Goal: Task Accomplishment & Management: Use online tool/utility

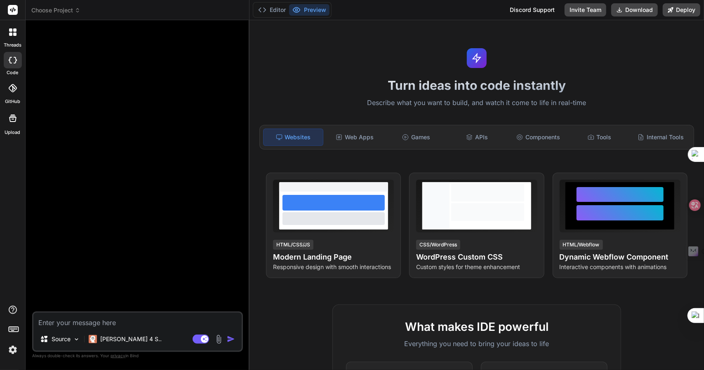
type textarea "x"
click at [68, 11] on span "Choose Project" at bounding box center [55, 10] width 49 height 8
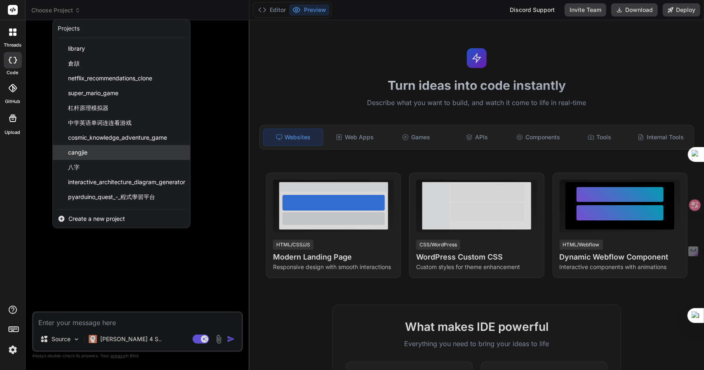
scroll to position [73, 0]
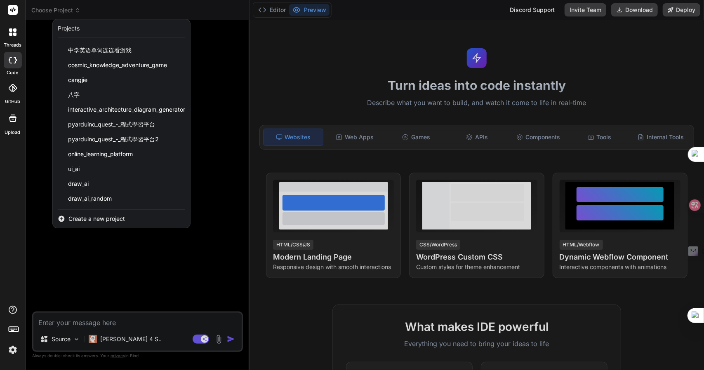
click at [106, 212] on div "Create a new project" at bounding box center [121, 219] width 137 height 18
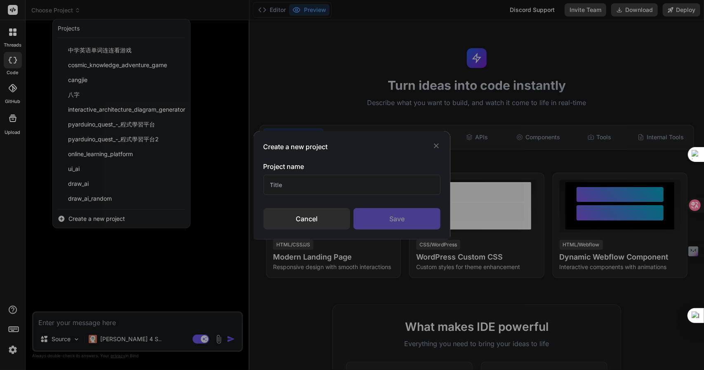
click at [300, 184] on input "text" at bounding box center [352, 185] width 177 height 20
type input "卜口卜日戈"
click at [285, 188] on input "識字片APP" at bounding box center [352, 185] width 177 height 20
type input "識字卡APP"
click at [414, 217] on div "Save" at bounding box center [396, 218] width 87 height 21
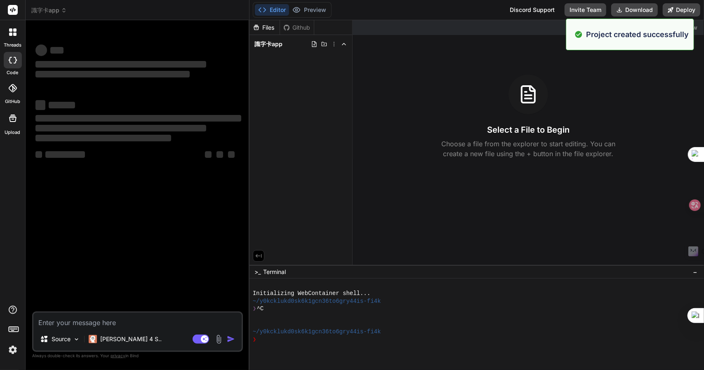
type textarea "x"
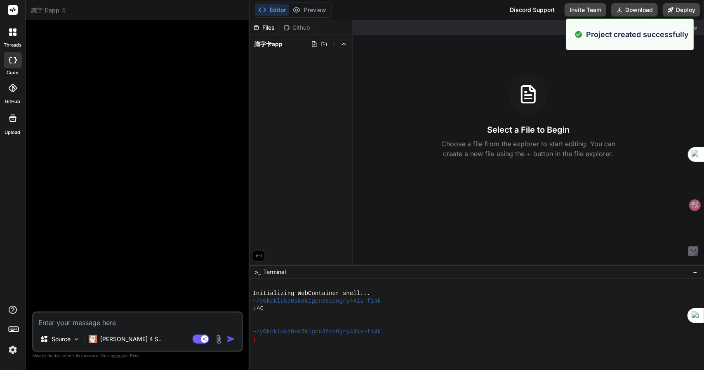
click at [52, 325] on textarea at bounding box center [137, 320] width 208 height 15
type textarea "1"
type textarea "x"
type textarea "1)"
type textarea "x"
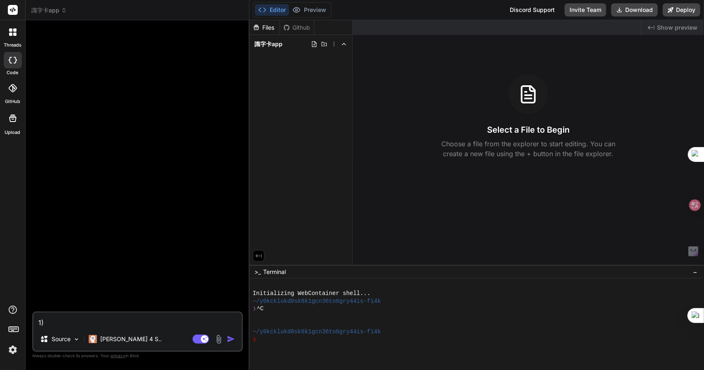
type textarea "1)"
type textarea "x"
type textarea "1) 竹"
type textarea "x"
type textarea "1) 竹手"
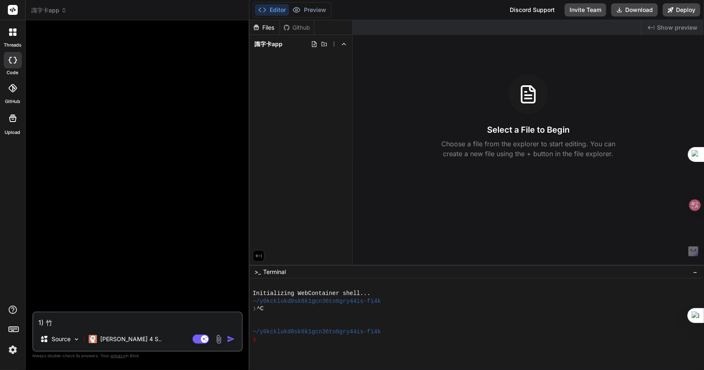
type textarea "x"
type textarea "1) 竹手一"
type textarea "x"
type textarea "1) 生"
type textarea "x"
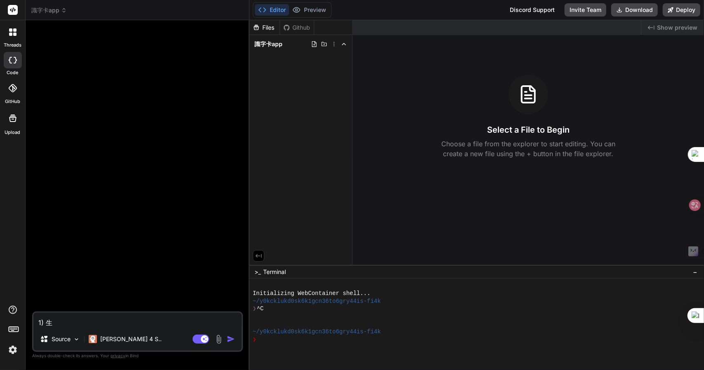
type textarea "1) 生戈"
type textarea "x"
type textarea "1) 生戈竹"
type textarea "x"
type textarea "1) 生戈竹尸"
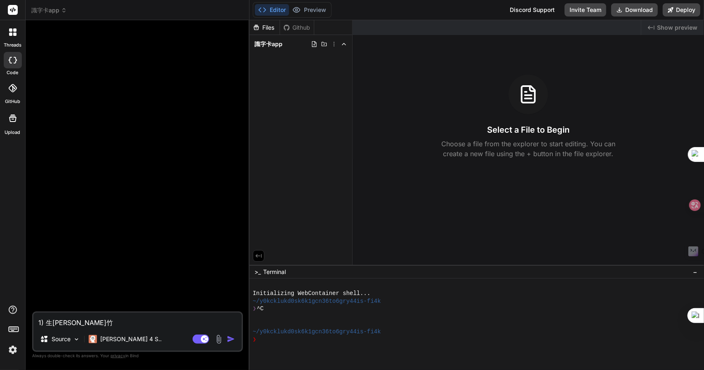
type textarea "x"
type textarea "1) 生成"
type textarea "x"
type textarea "1) 生成一"
type textarea "x"
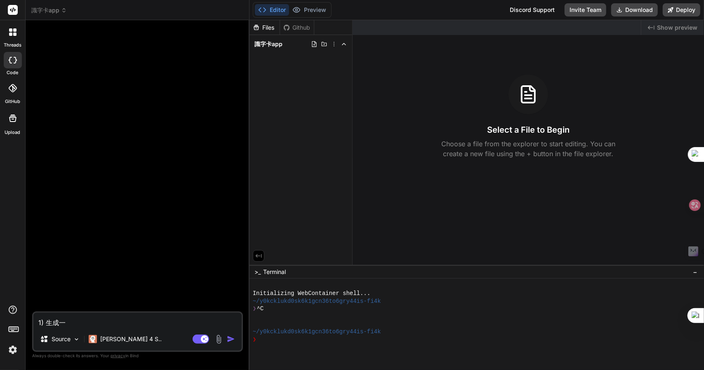
type textarea "1) 生成一人"
type textarea "x"
type textarea "1) 生成一人田"
type textarea "x"
type textarea "1) 生成一人田十"
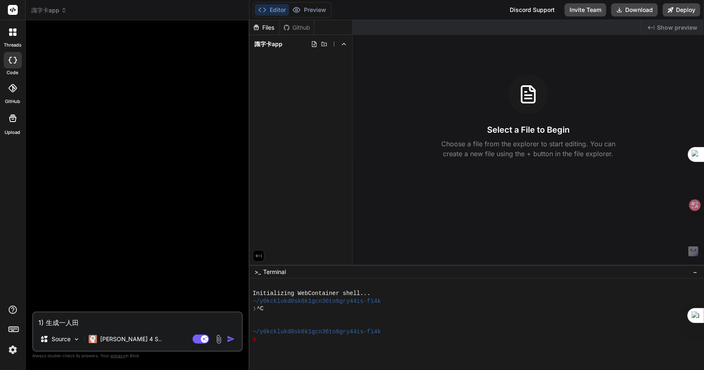
type textarea "x"
type textarea "1) 生成一人田十口"
type textarea "x"
type textarea "1) 生成一個"
type textarea "x"
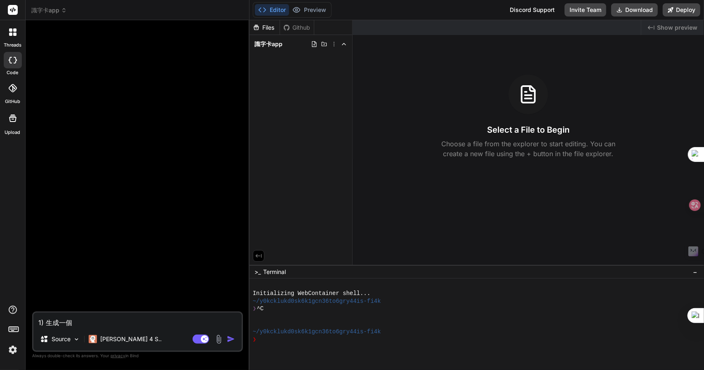
type textarea "1) 生成一個卜"
type textarea "x"
type textarea "1) 生成一個卜口"
type textarea "x"
type textarea "1) 生成一個卜口卜"
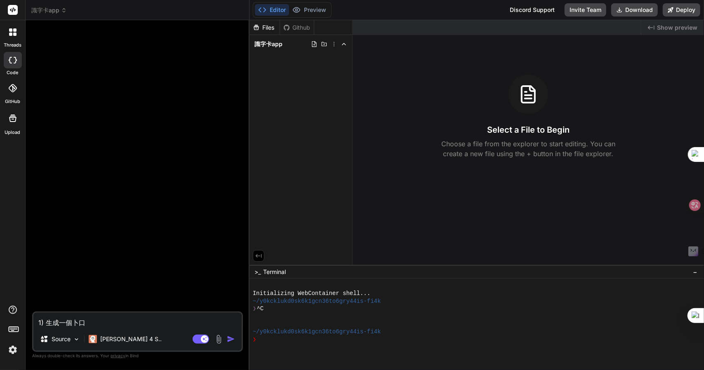
type textarea "x"
type textarea "1) 生成一個卜口卜戈"
type textarea "x"
type textarea "1) 生成一個卜口卜戈日"
type textarea "x"
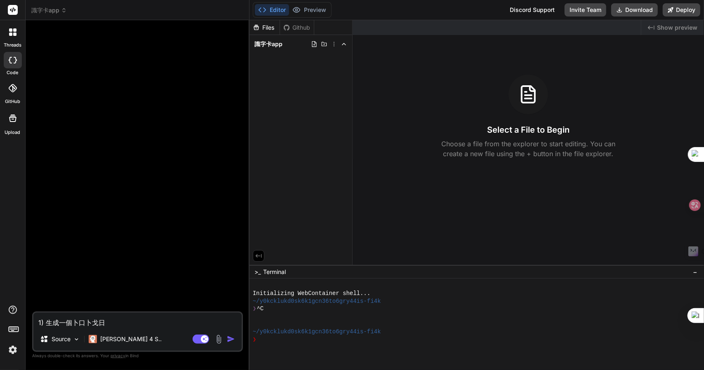
type textarea "1) 生成一個識"
type textarea "x"
type textarea "1) 生成一個識十"
type textarea "x"
type textarea "1) 生成一個識十木"
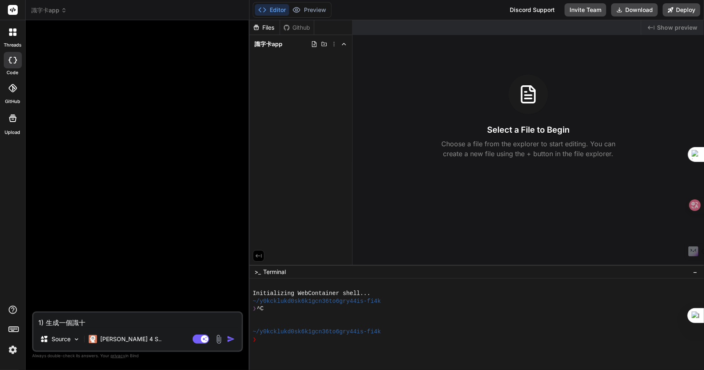
type textarea "x"
type textarea "1) 生成一個識未"
type textarea "x"
type textarea "1) 生成一個識"
type textarea "x"
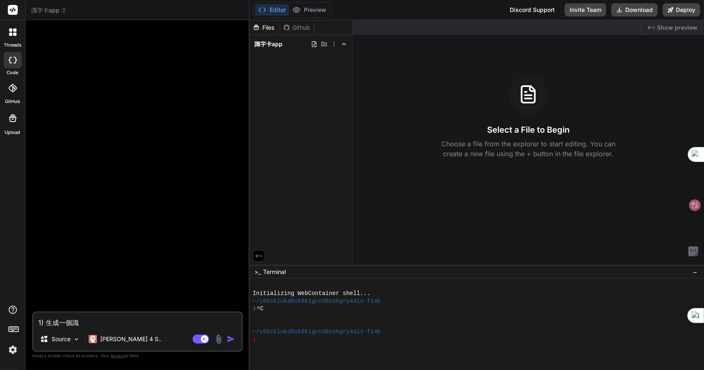
type textarea "1) 生成一個識十"
type textarea "x"
type textarea "1) 生成一個識十弓"
type textarea "x"
type textarea "1) 生成一個識十弓木"
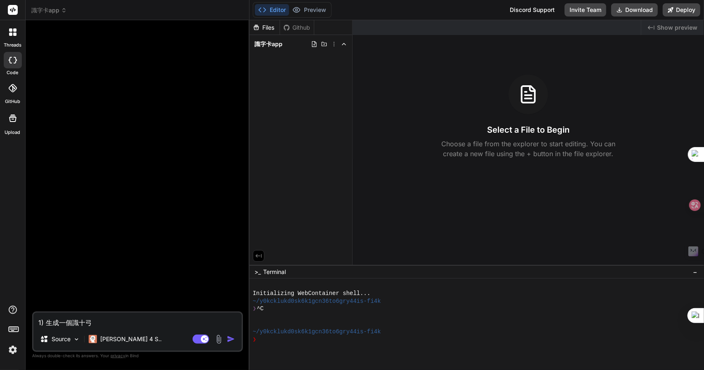
type textarea "x"
type textarea "1) 生成一個識字"
type textarea "x"
type textarea "1) 生成一個識字卜"
type textarea "x"
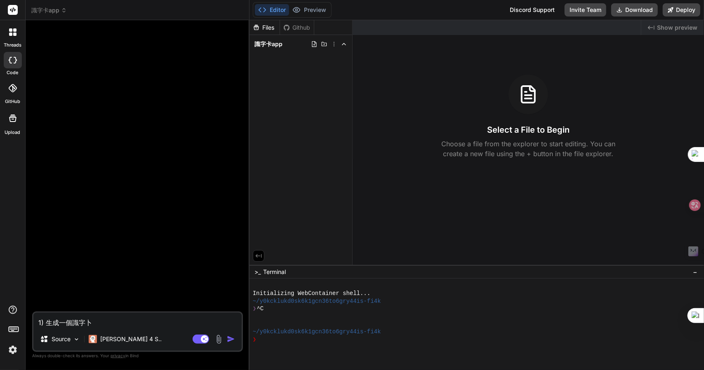
type textarea "1) 生成一個識字卜一"
type textarea "x"
type textarea "1) 生成一個識字卜一卜"
type textarea "x"
type textarea "1) 生成一個識字卡"
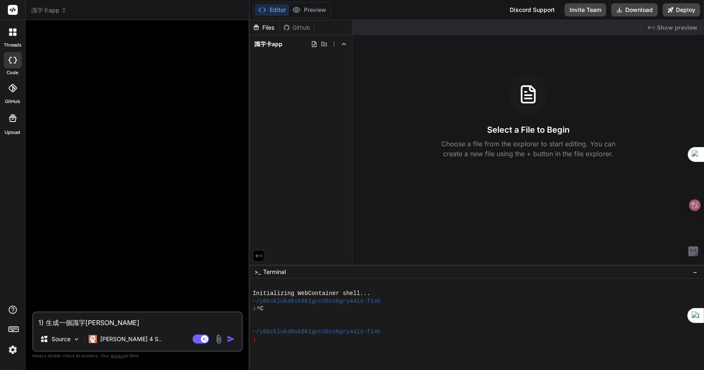
type textarea "x"
type textarea "1) 生成一個識字卡A"
type textarea "x"
type textarea "1) 生成一個識字卡AP"
type textarea "x"
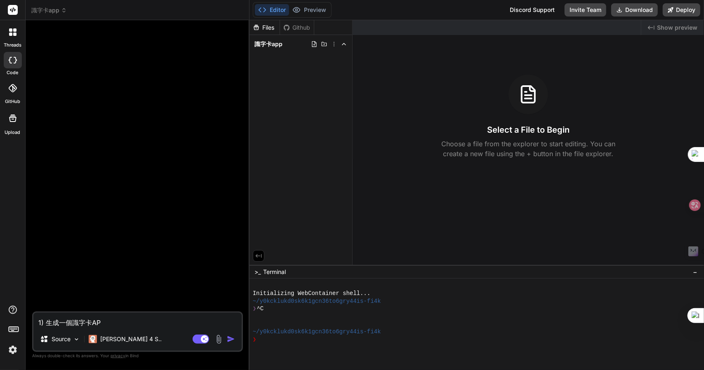
type textarea "1) 生成一個識字卡APP"
type textarea "x"
type textarea "1) 生成一個識字卡APPZ"
type textarea "x"
type textarea "1) 生成一個識字卡APPZ難"
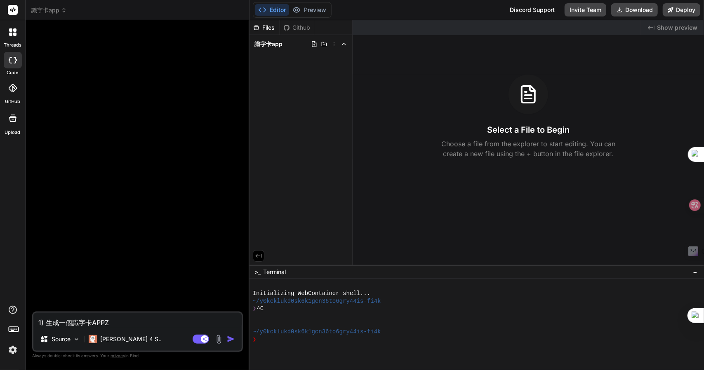
type textarea "x"
type textarea "1) 生成一個識字卡APPZ難日"
type textarea "x"
type textarea "1) 生成一個識字卡APPZ難日月"
type textarea "x"
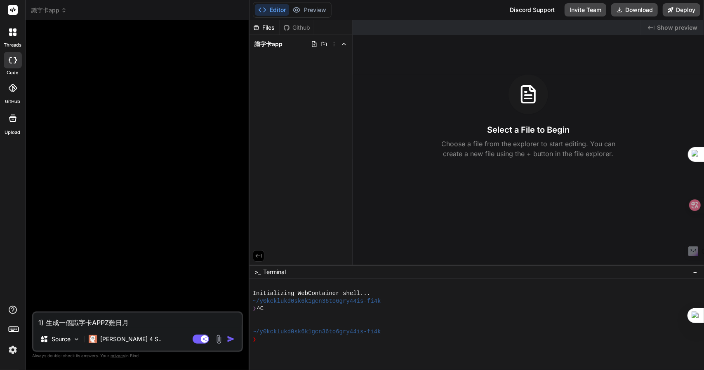
type textarea "1) 生成一個識字卡APP，"
type textarea "x"
type textarea "1) 生成一個識字卡APP，一"
type textarea "x"
type textarea "1) 生成一個識字卡APP，一弓"
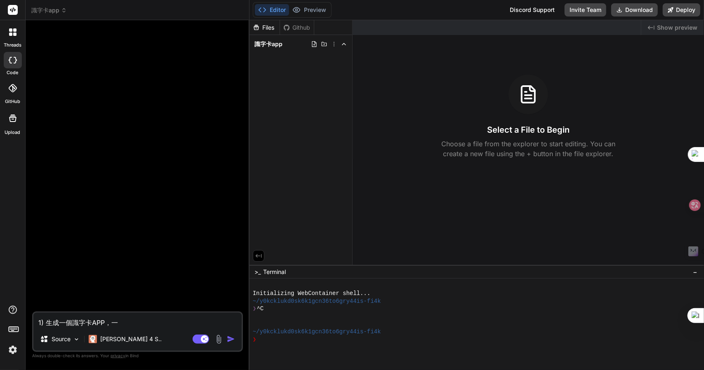
type textarea "x"
type textarea "1) 生成一個識字卡APP，一弓口"
type textarea "x"
type textarea "1) 生成一個識字卡APP，可"
type textarea "x"
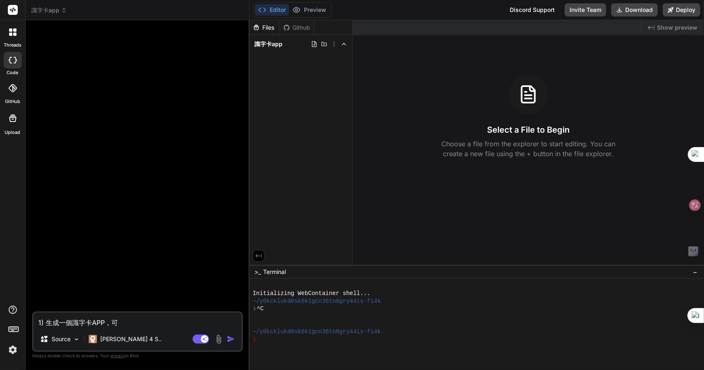
type textarea "1) 生成一個識字卡APP，可女"
type textarea "x"
type textarea "1) 生成一個識字卡APP，可女戈"
type textarea "x"
type textarea "1) 生成一個識字卡APP，可女戈人"
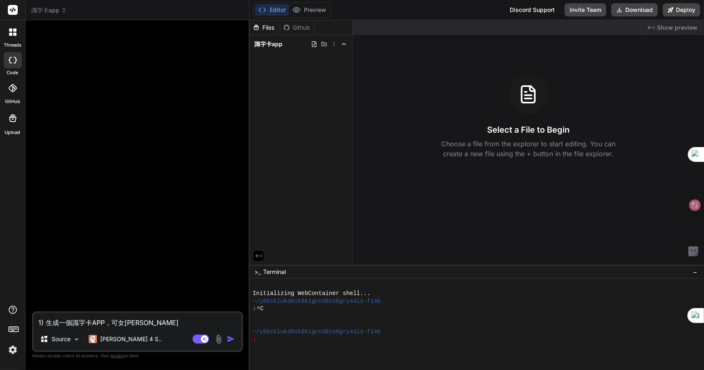
type textarea "x"
type textarea "1) 生成一個識字卡APP，可以"
type textarea "x"
type textarea "1) 生成一個識字卡APP，可以女"
type textarea "x"
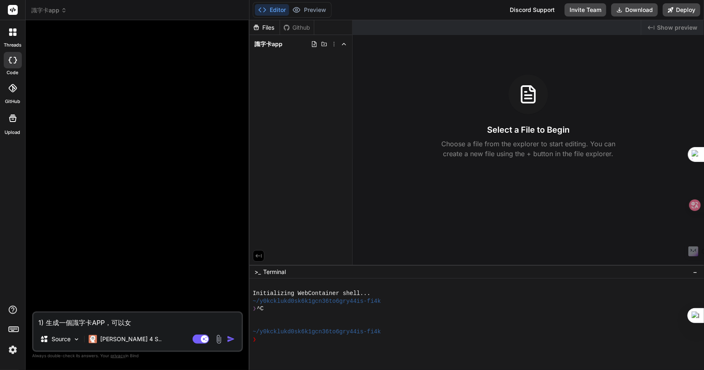
type textarea "1) 生成一個識字卡APP，可以女火"
type textarea "x"
type textarea "1) 生成一個識字卡APP，可以女火人"
type textarea "x"
type textarea "1) 生成一個識字卡APP，可以女火人一"
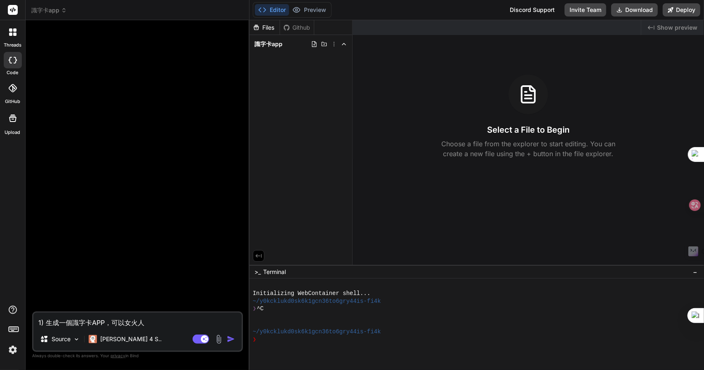
type textarea "x"
type textarea "1) 生成一個識字卡APP，可以女火人一口"
type textarea "x"
type textarea "1) 生成一個識字卡APP，可以給"
type textarea "x"
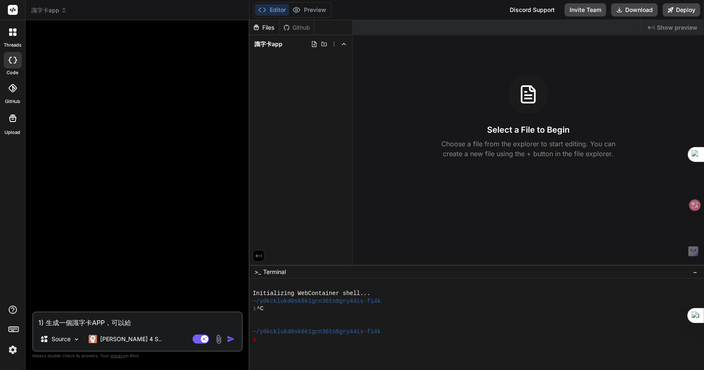
type textarea "1) 生成一個識字卡APP，可以給月"
type textarea "x"
type textarea "1) 生成一個識字卡APP，可以給月手"
type textarea "x"
type textarea "1) 生成一個識字卡APP，可以給用"
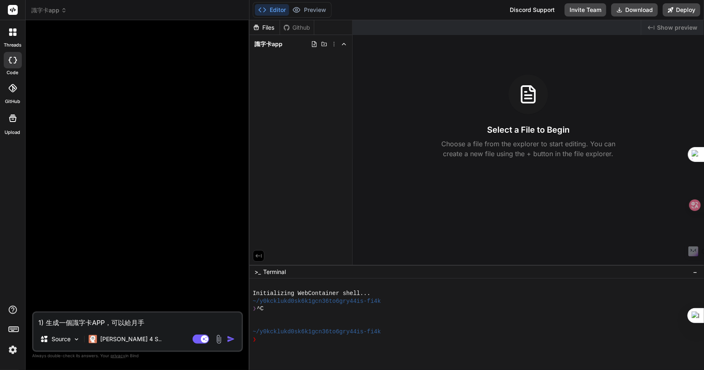
type textarea "x"
type textarea "1) 生成一個識字卡APP，可以給用月"
type textarea "x"
type textarea "1) 生成一個識字卡APP，可以給用"
type textarea "x"
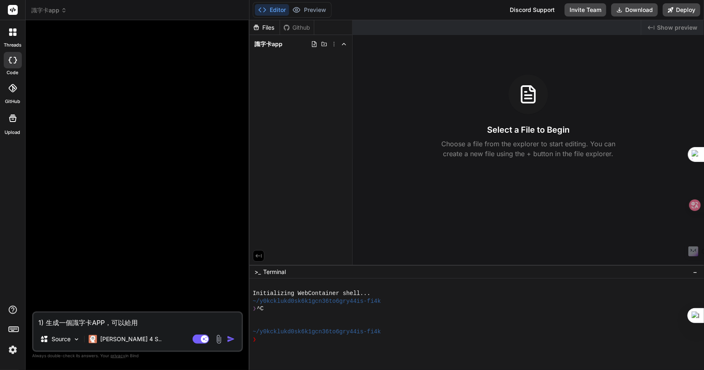
type textarea "1) 生成一個識字卡APP，可以給用竹"
type textarea "x"
type textarea "1) 生成一個識字卡APP，可以給用竹尸"
type textarea "x"
type textarea "1) 生成一個識字卡APP，可以給用戶"
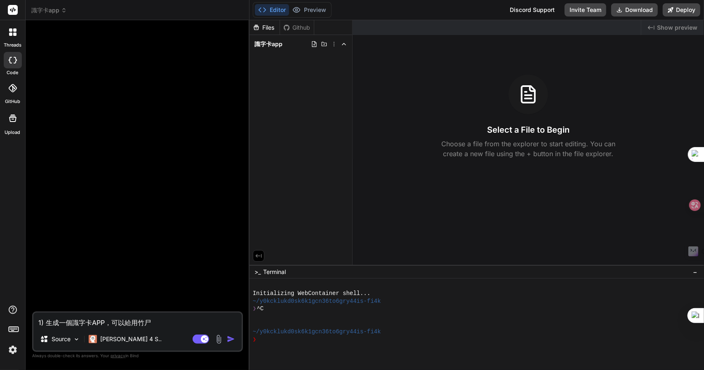
type textarea "x"
type textarea "1) 生成一個識字卡APP，可以給用戶十"
type textarea "x"
type textarea "1) 生成一個識字卡APP，可以給用戶十十"
type textarea "x"
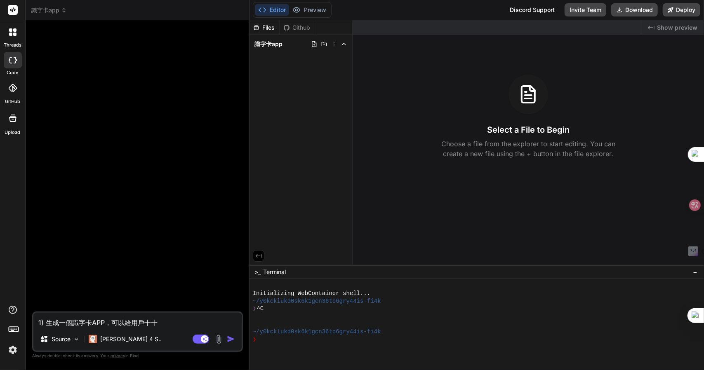
type textarea "1) 生成一個識字卡APP，可以給用戶十十人"
type textarea "x"
type textarea "1) 生成一個識字卡APP，可以給用戶十十人一"
type textarea "x"
type textarea "1) 生成一個識字卡APP，可以給用戶十十人一弓"
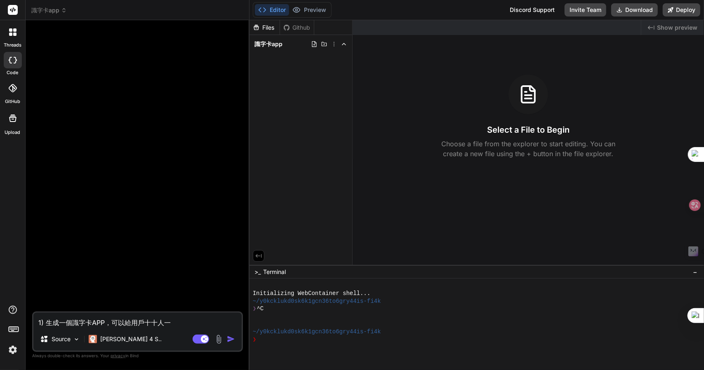
type textarea "x"
type textarea "1) 生成一個識字卡APP，可以給用戶輸"
type textarea "x"
type textarea "1) 生成一個識字卡APP，可以給用戶輸人"
type textarea "x"
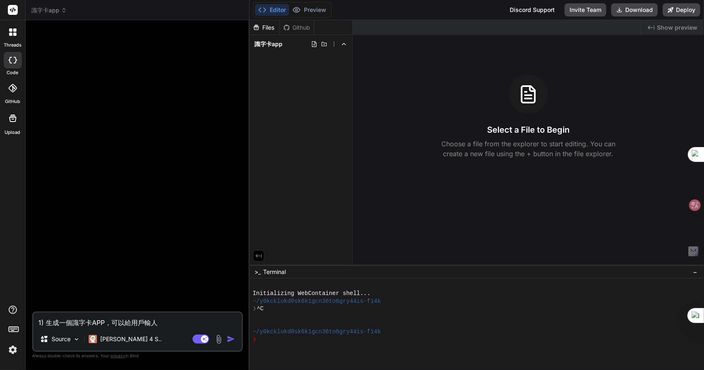
type textarea "1) 生成一個識字卡APP，可以給用戶輸人竹"
type textarea "x"
type textarea "1) 生成一個識字卡APP，可以給用戶輸入"
type textarea "x"
type textarea "1) 生成一個識字卡APP，可以給用戶輸入竹"
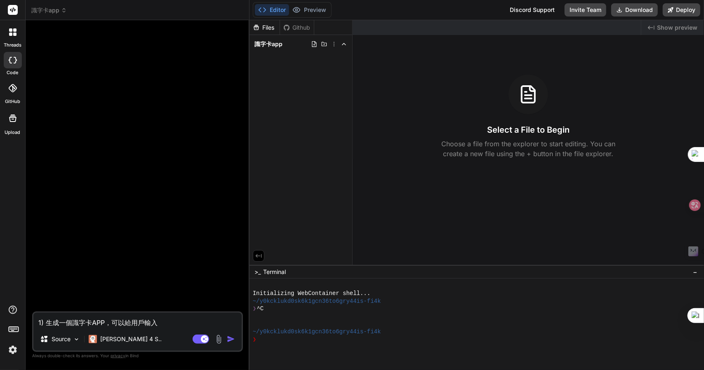
type textarea "x"
type textarea "1) 生成一個識字卡APP，可以給用戶輸入竹手"
type textarea "x"
type textarea "1) 生成一個識字卡APP，可以給用戶輸入竹手一"
type textarea "x"
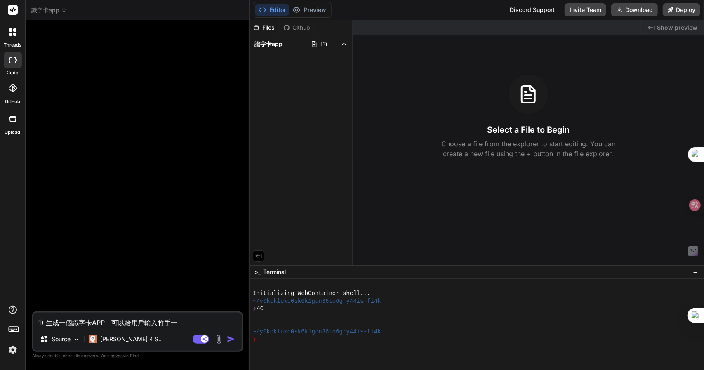
type textarea "1) 生成一個識字卡APP，可以給用戶輸入生"
type textarea "x"
type textarea "1) 生成一個識字卡APP，可以給用戶輸入生十"
type textarea "x"
type textarea "1) 生成一個識字卡APP，可以給用戶輸入生十弓"
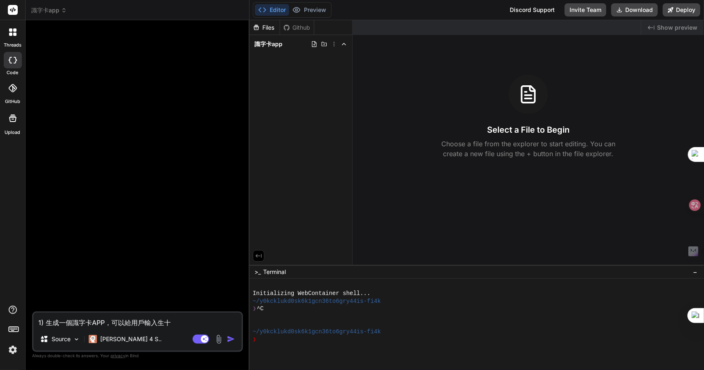
type textarea "x"
type textarea "1) 生成一個識字卡APP，可以給用戶輸入生十弓木"
type textarea "x"
type textarea "1) 生成一個識字卡APP，可以給用戶輸入生字"
type textarea "x"
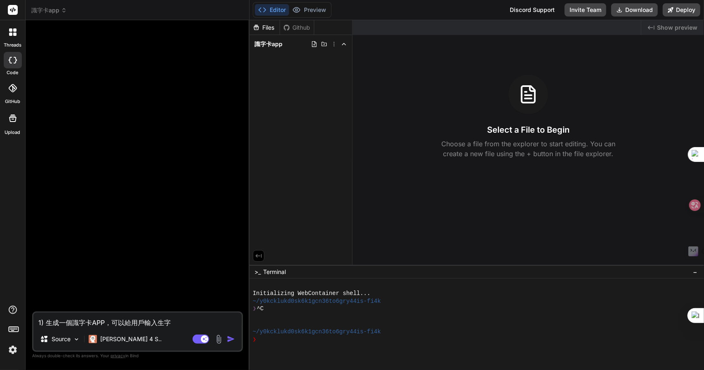
type textarea "1) 生成一個識字卡APP，可以給用戶輸入生字月"
type textarea "x"
type textarea "1) 生成一個識字卡APP，可以給用戶輸入生字月手"
type textarea "x"
type textarea "1) 生成一個識字卡APP，可以給用戶輸入生字月"
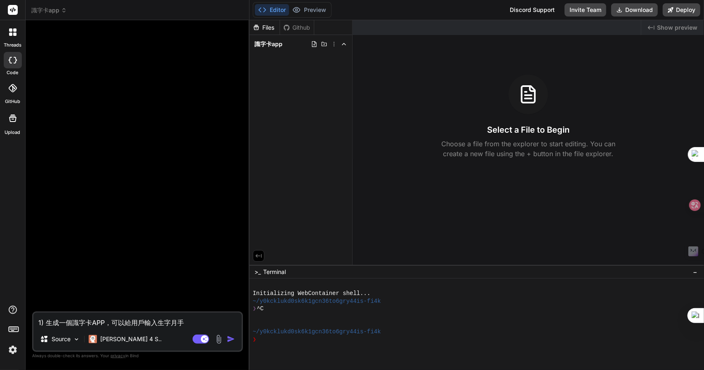
type textarea "x"
type textarea "1) 生成一個識字卡APP，可以給用戶輸入生字"
type textarea "x"
type textarea "1) 生成一個識字卡APP，可以給用戶輸入生字Z"
type textarea "x"
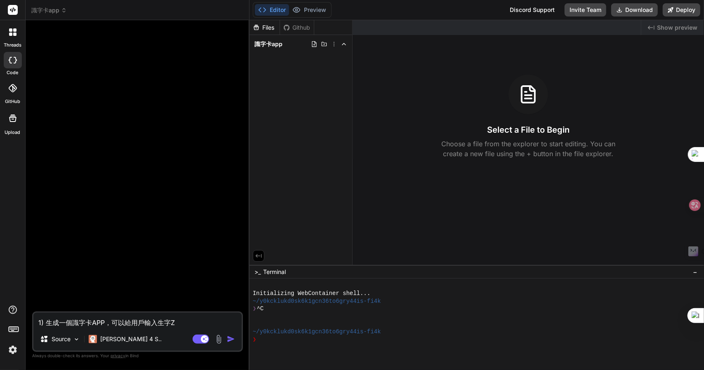
type textarea "1) 生成一個識字卡APP，可以給用戶輸入生字Z難"
type textarea "x"
type textarea "1) 生成一個識字卡APP，可以給用戶輸入生字Z難日"
type textarea "x"
type textarea "1) 生成一個識字卡APP，可以給用戶輸入生字Z難日月"
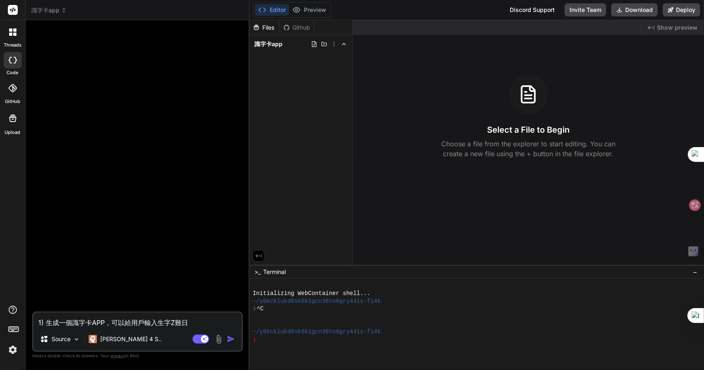
type textarea "x"
type textarea "1) 生成一個識字卡APP，可以給用戶輸入生字，"
type textarea "x"
type textarea "1) 生成一個識字卡APP，可以給用戶輸入生字，月"
type textarea "x"
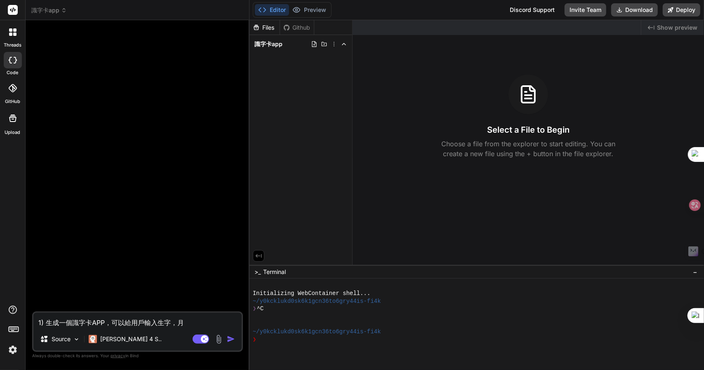
type textarea "1) 生成一個識字卡APP，可以給用戶輸入生字，月手"
type textarea "x"
type textarea "1) 生成一個識字卡APP，可以給用戶輸入生字，用"
type textarea "x"
type textarea "1) 生成一個識字卡APP，可以給用戶輸入生字，用I"
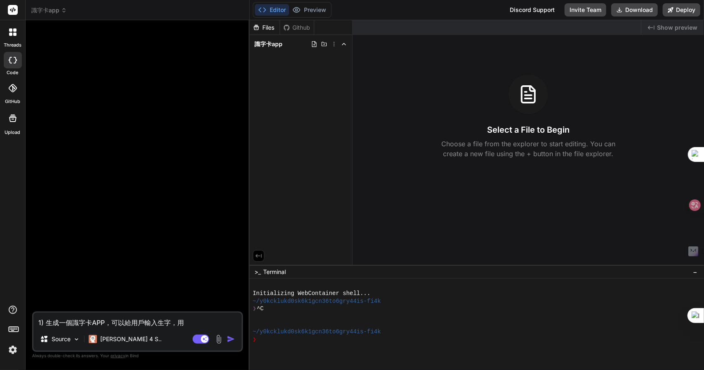
type textarea "x"
type textarea "1) 生成一個識字卡APP，可以給用戶輸入生字，用"
type textarea "x"
type textarea "1) 生成一個識字卡APP，可以給用戶輸入生字，用I"
type textarea "x"
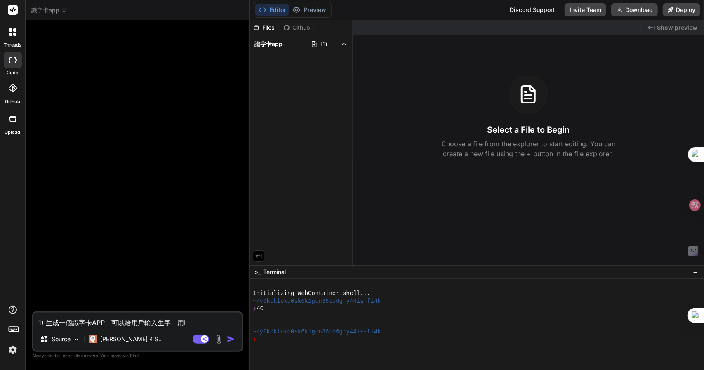
type textarea "1) 生成一個識字卡APP，可以給用戶輸入生字，用"
type textarea "x"
click at [106, 332] on div "Claude 4 S.." at bounding box center [125, 339] width 80 height 16
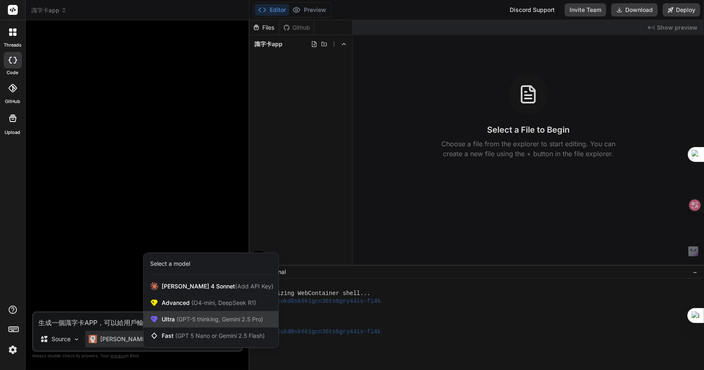
click at [186, 323] on span "Ultra (GPT-5 thinking, Gemini 2.5 Pro)" at bounding box center [212, 320] width 101 height 8
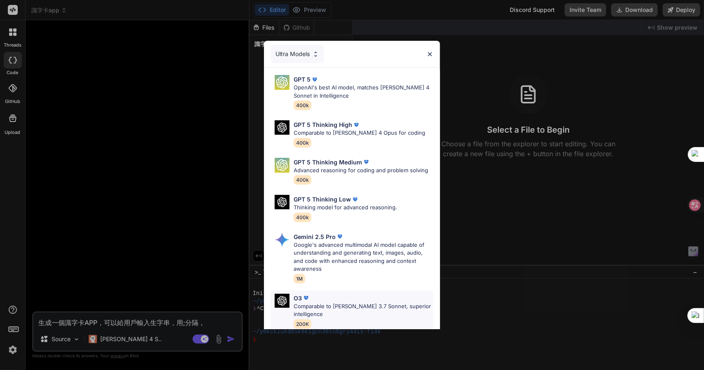
scroll to position [83, 0]
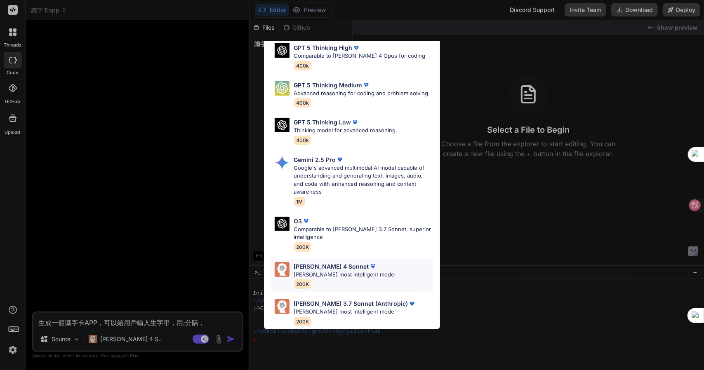
click at [350, 273] on div "Claude 4 Sonnet Claude's most intelligent model 200K" at bounding box center [345, 275] width 102 height 27
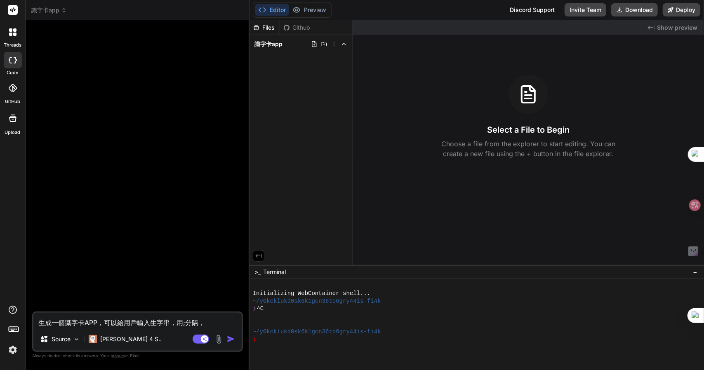
click at [185, 323] on textarea "生成一個識字卡APP，可以給用戶輸入生字串，用;分隔，" at bounding box center [137, 320] width 208 height 15
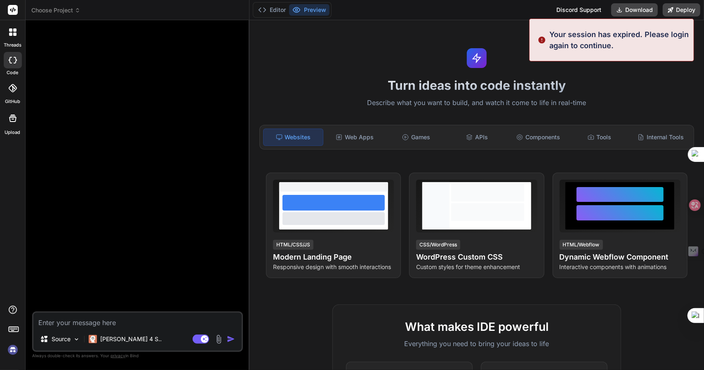
scroll to position [15, 0]
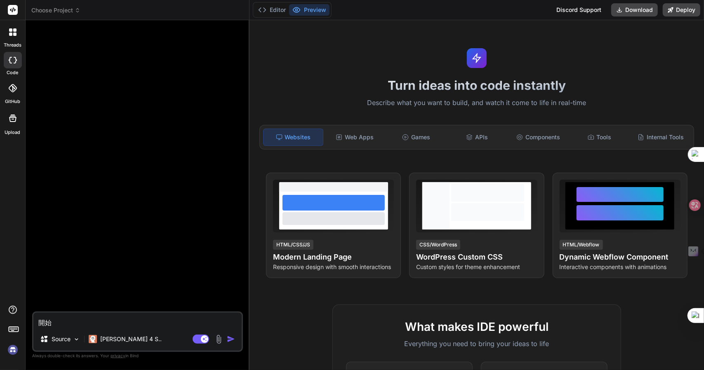
click at [68, 6] on header "Choose Project Created with Pixso." at bounding box center [138, 10] width 224 height 20
click at [51, 11] on span "Choose Project" at bounding box center [55, 10] width 49 height 8
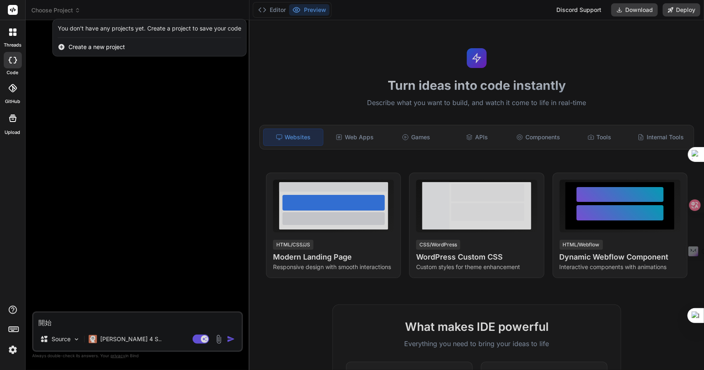
click at [132, 194] on div at bounding box center [352, 185] width 704 height 370
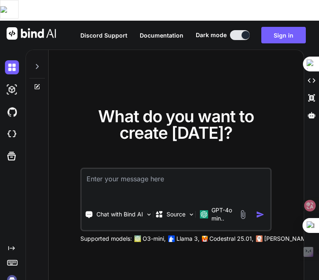
type textarea "x"
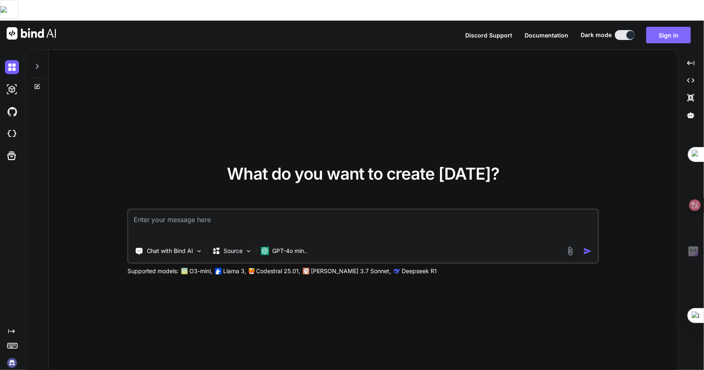
click at [319, 27] on button "Sign in" at bounding box center [668, 35] width 45 height 16
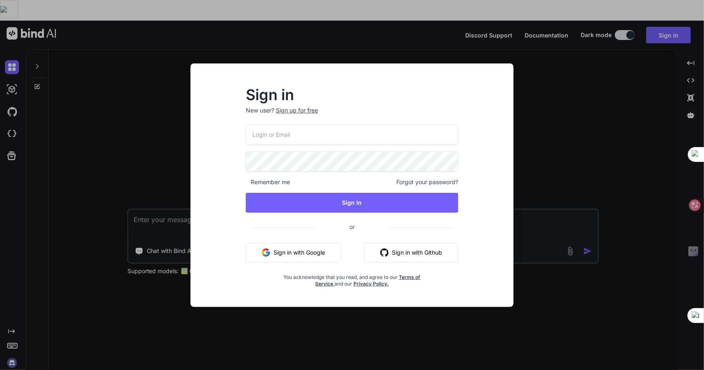
type input "[EMAIL_ADDRESS][DOMAIN_NAME]"
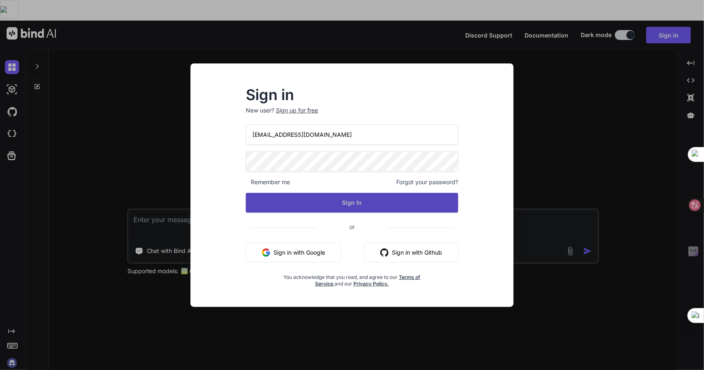
click at [295, 202] on button "Sign In" at bounding box center [352, 203] width 213 height 20
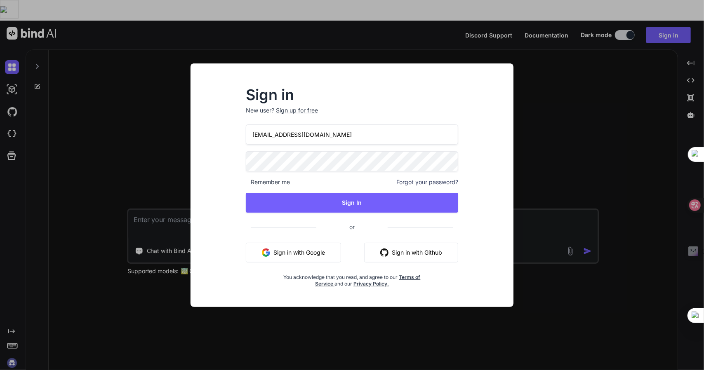
click at [287, 217] on div "[EMAIL_ADDRESS][DOMAIN_NAME] Remember me Forgot your password? Sign In or Sign …" at bounding box center [352, 206] width 213 height 163
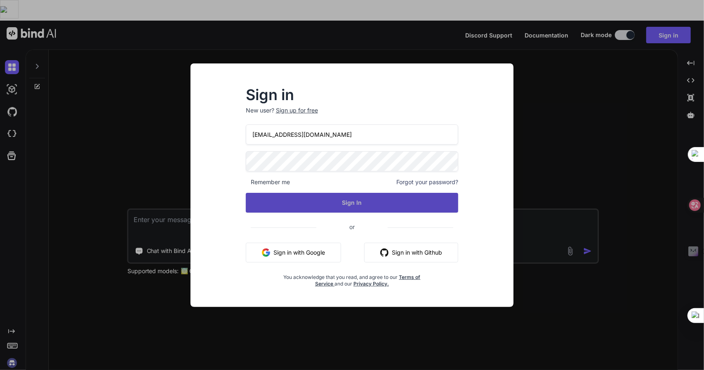
click at [280, 206] on button "Sign In" at bounding box center [352, 203] width 213 height 20
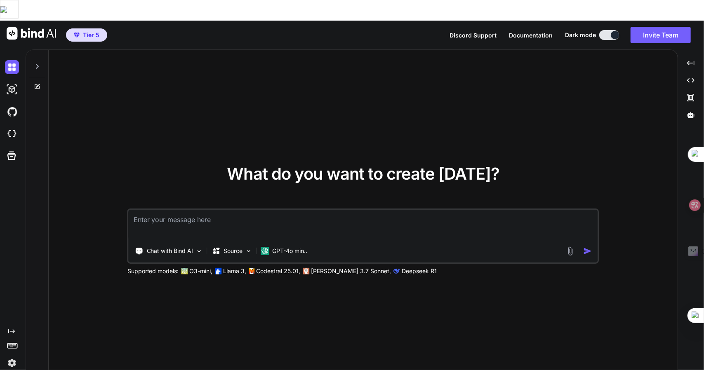
type textarea "x"
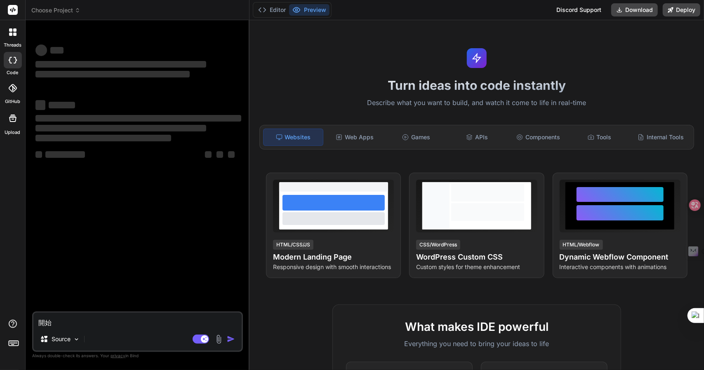
click at [56, 14] on span "Choose Project" at bounding box center [55, 10] width 49 height 8
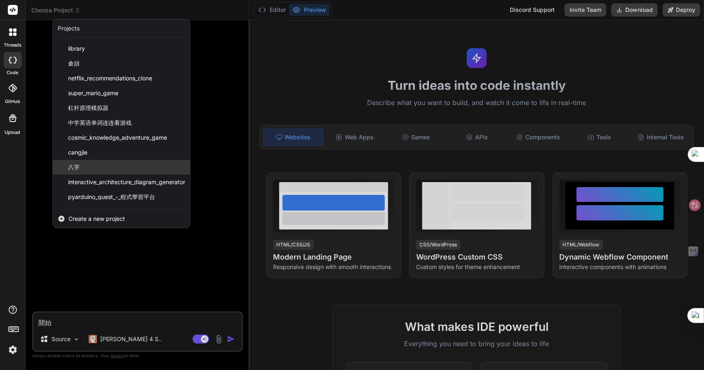
scroll to position [87, 0]
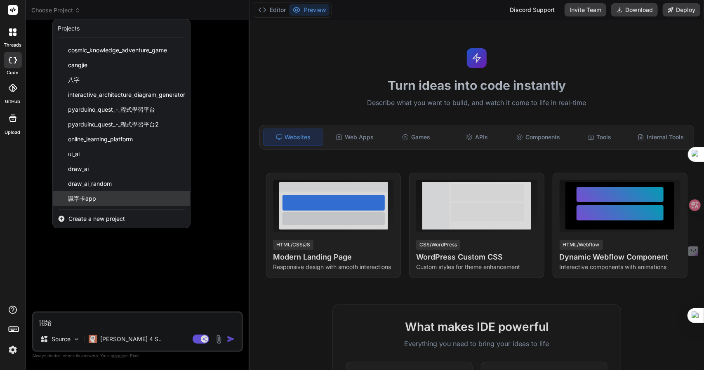
click at [80, 193] on div "識字卡app" at bounding box center [121, 198] width 137 height 15
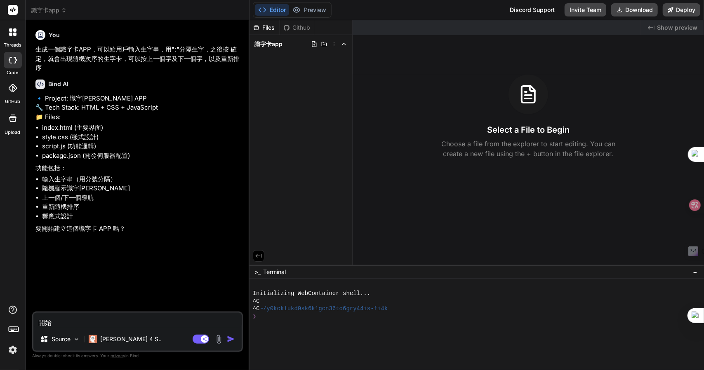
click at [82, 318] on textarea "開始" at bounding box center [137, 320] width 208 height 15
type textarea "x"
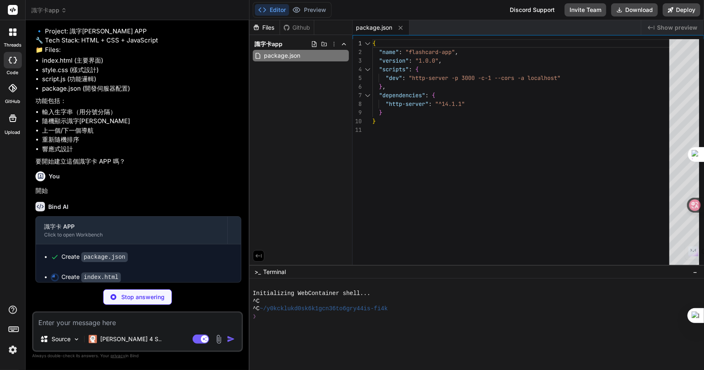
scroll to position [84, 0]
type textarea "x"
type textarea "</div> </div> <script src="script.js"></script> </body> </html>"
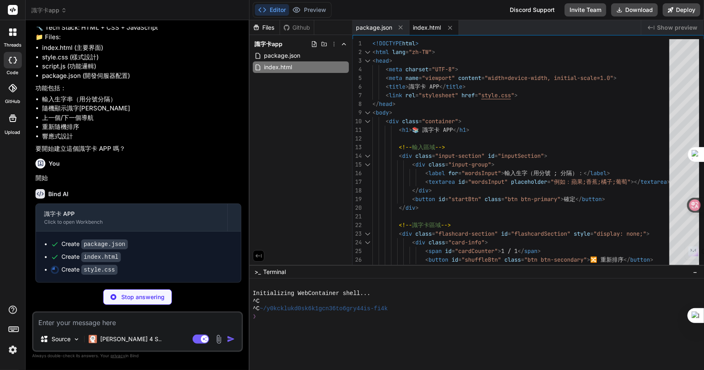
scroll to position [97, 0]
type textarea "x"
type textarea "} }"
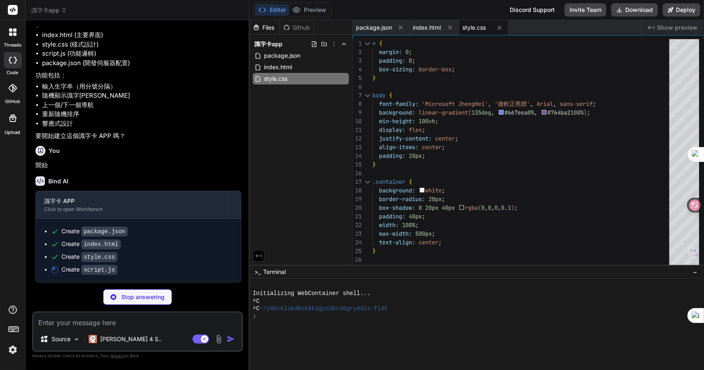
scroll to position [109, 0]
type textarea "x"
type textarea "break; } } } // 初始化應用 document.addEventListener('DOMContentLoaded', () => { new…"
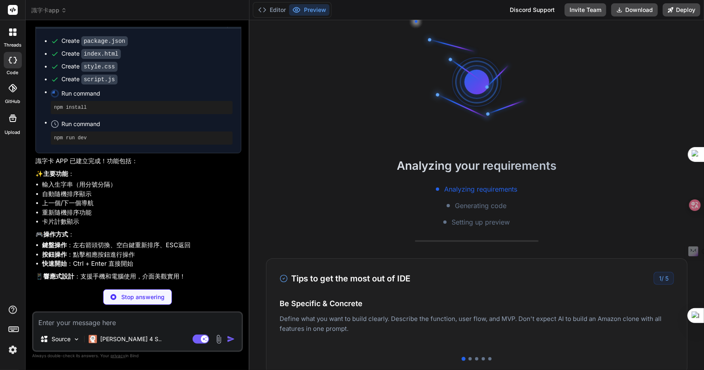
scroll to position [271, 0]
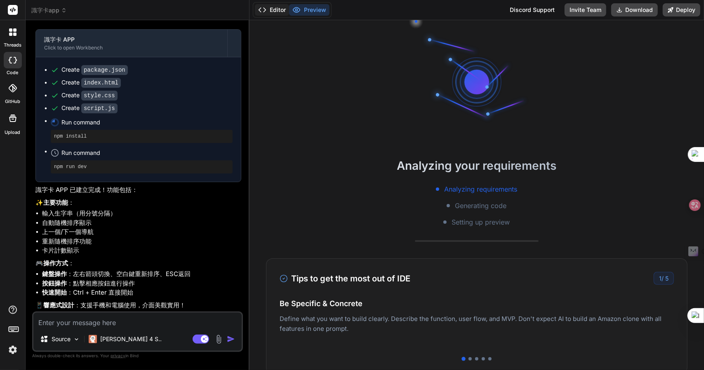
click at [267, 5] on button "Editor" at bounding box center [272, 10] width 34 height 12
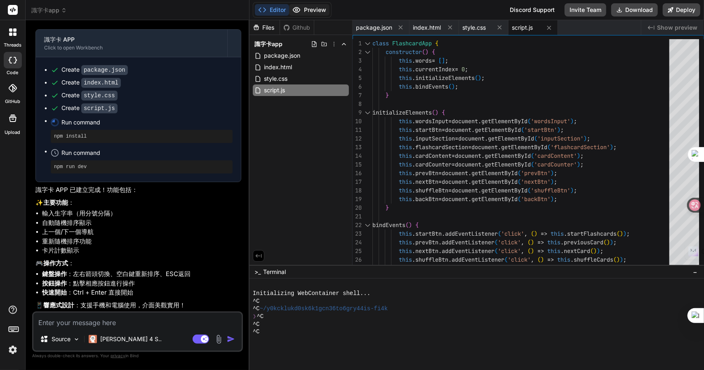
click at [318, 10] on button "Preview" at bounding box center [309, 10] width 40 height 12
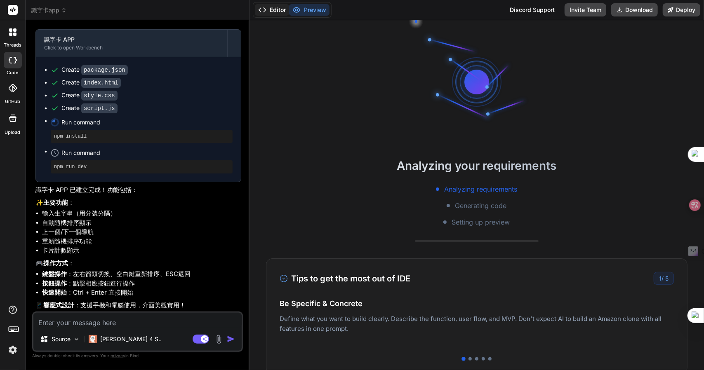
click at [268, 9] on button "Editor" at bounding box center [272, 10] width 34 height 12
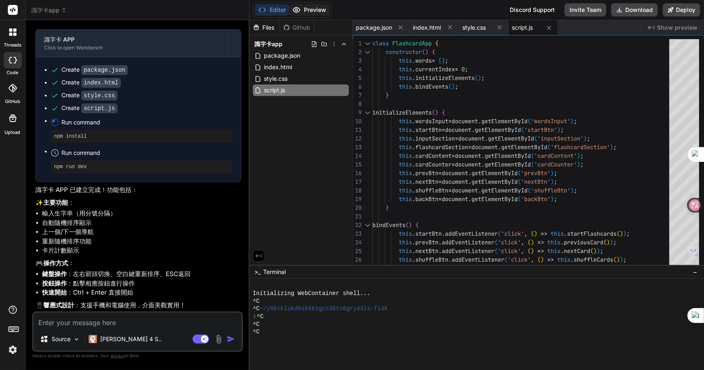
click at [323, 7] on button "Preview" at bounding box center [309, 10] width 40 height 12
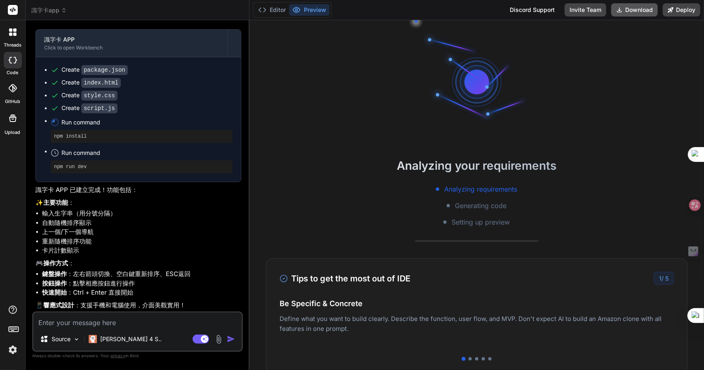
click at [628, 9] on button "Download" at bounding box center [634, 9] width 47 height 13
type textarea "x"
